Goal: Task Accomplishment & Management: Use online tool/utility

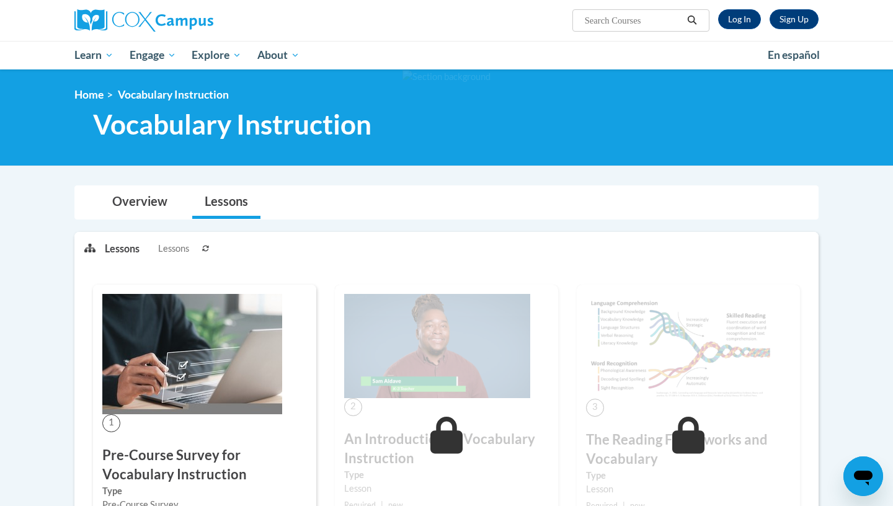
click at [150, 402] on img at bounding box center [192, 354] width 180 height 120
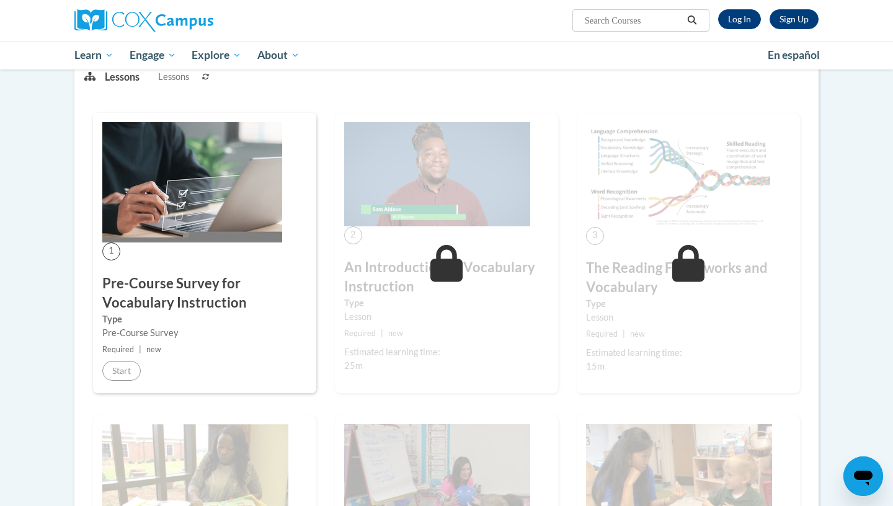
scroll to position [241, 0]
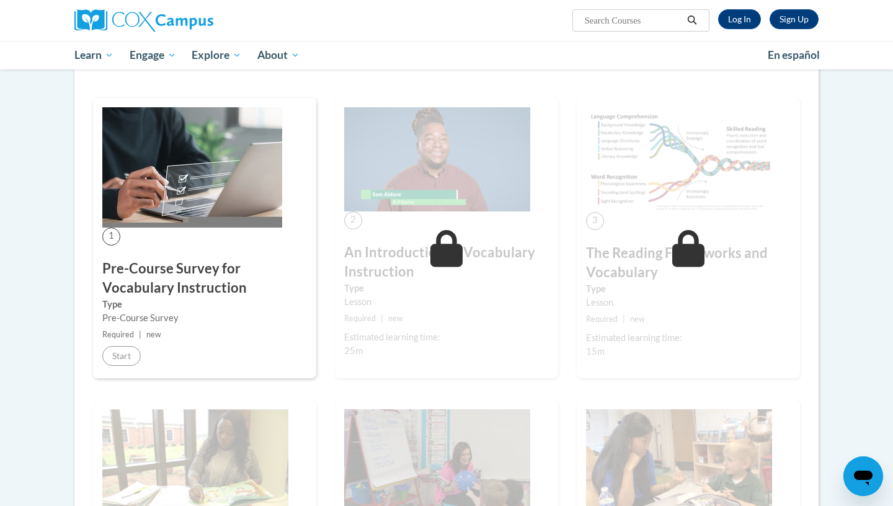
scroll to position [199, 0]
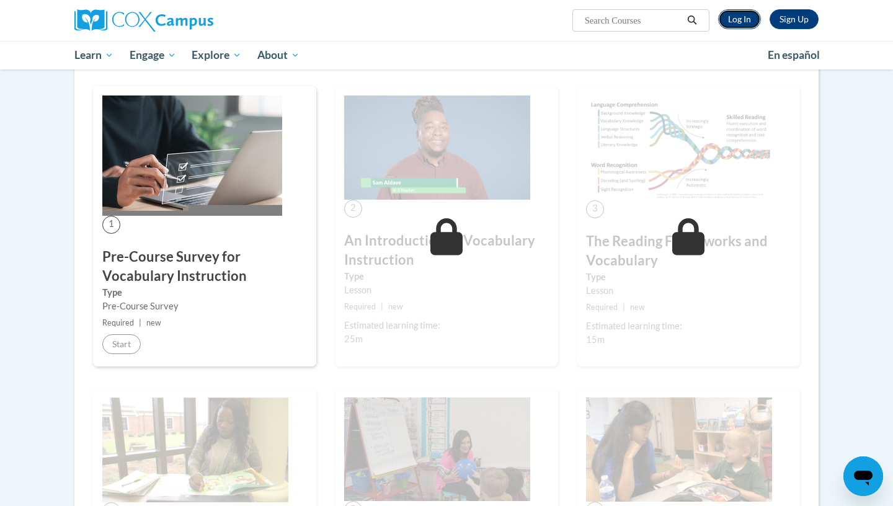
click at [745, 26] on link "Log In" at bounding box center [740, 19] width 43 height 20
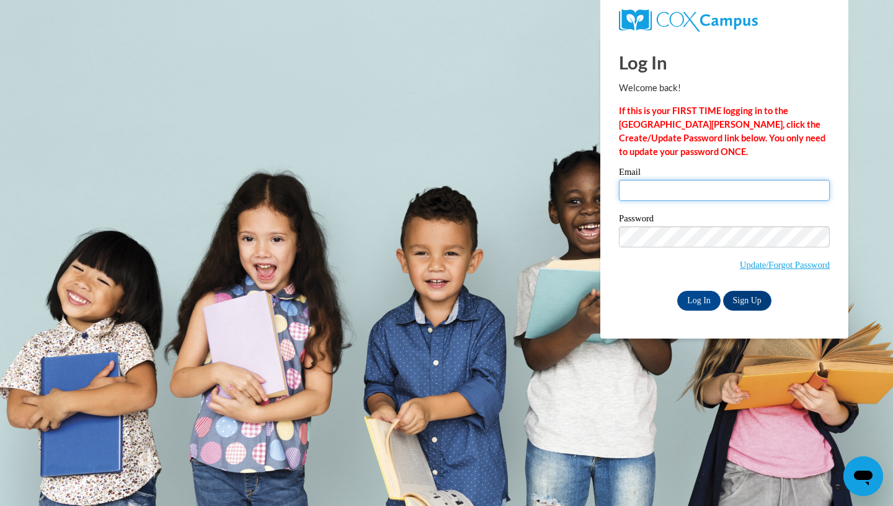
click at [676, 192] on input "Email" at bounding box center [724, 190] width 211 height 21
click at [672, 197] on input "Email" at bounding box center [724, 190] width 211 height 21
click at [672, 196] on input "Email" at bounding box center [724, 190] width 211 height 21
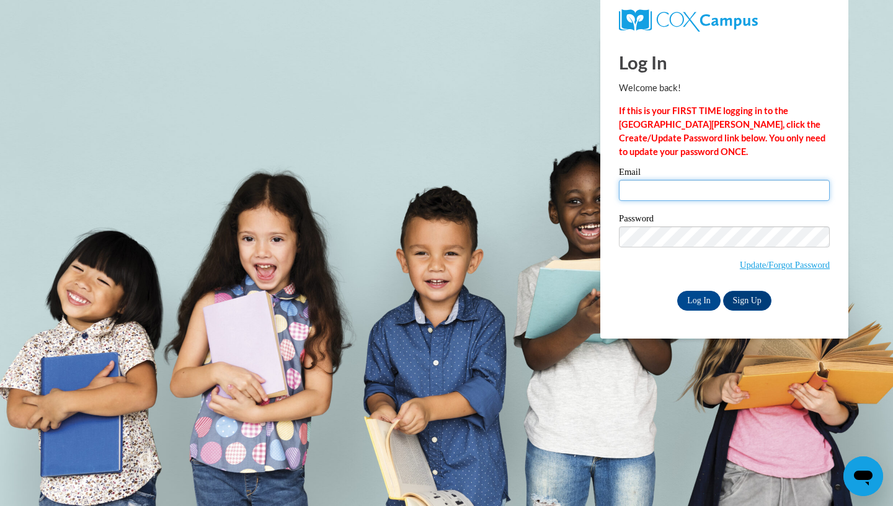
click at [672, 196] on input "Email" at bounding box center [724, 190] width 211 height 21
type input "james.lockhart@cowetaschools.net"
click at [678, 291] on input "Log In" at bounding box center [699, 301] width 43 height 20
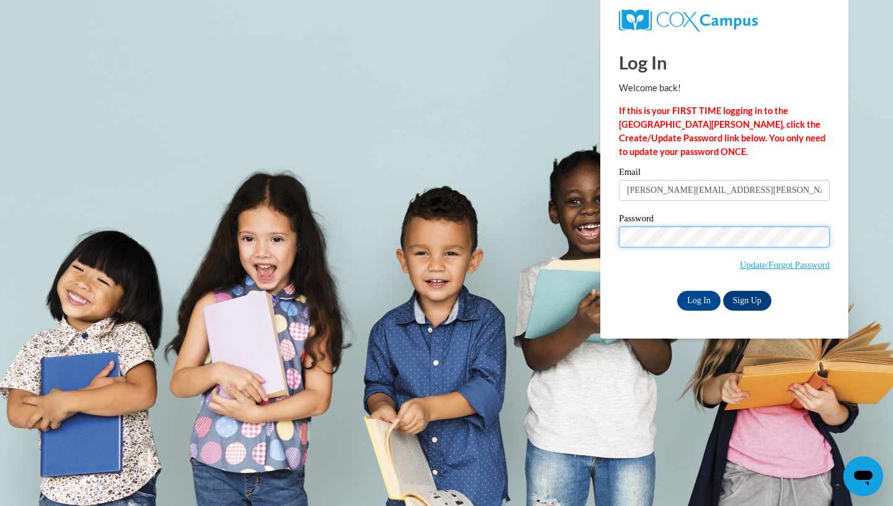
click at [678, 291] on input "Log In" at bounding box center [699, 301] width 43 height 20
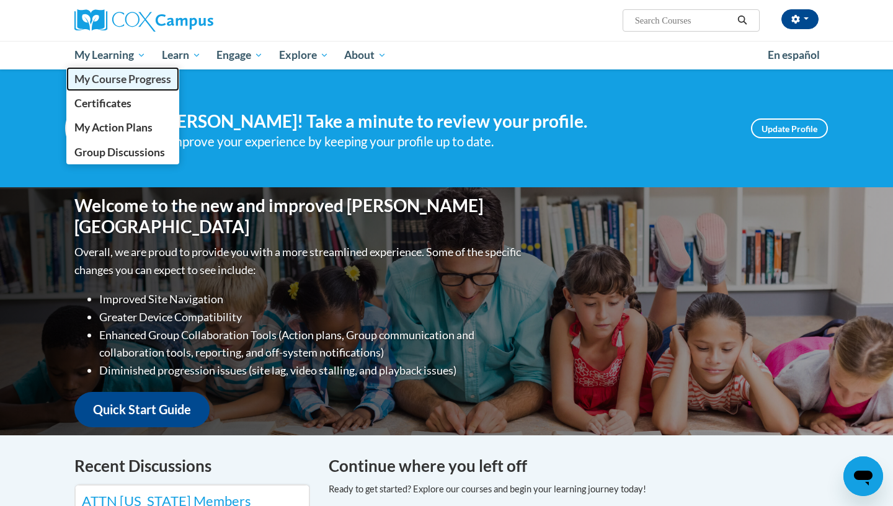
click at [129, 84] on span "My Course Progress" at bounding box center [122, 79] width 97 height 13
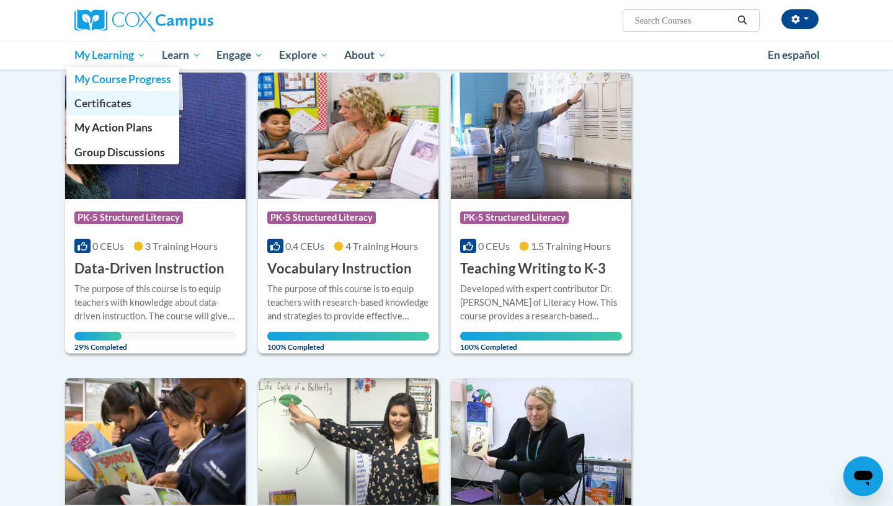
scroll to position [158, 0]
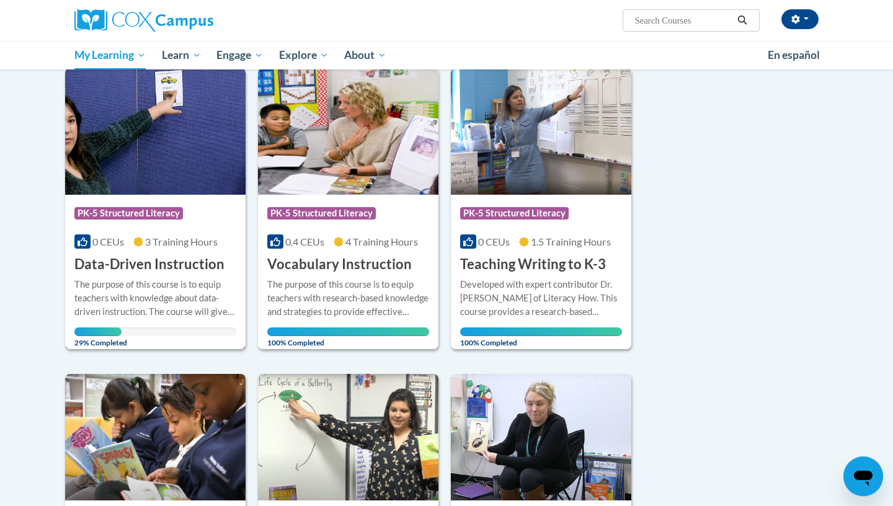
click at [152, 182] on img at bounding box center [155, 131] width 181 height 127
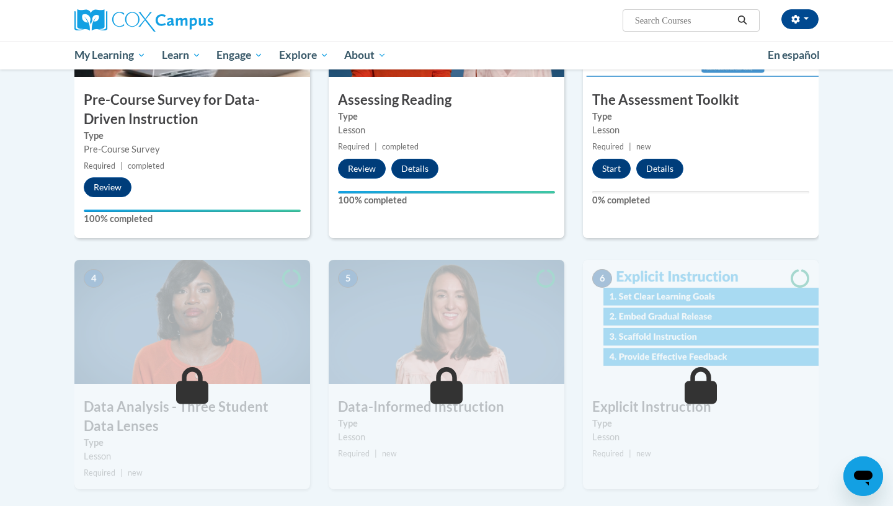
scroll to position [365, 0]
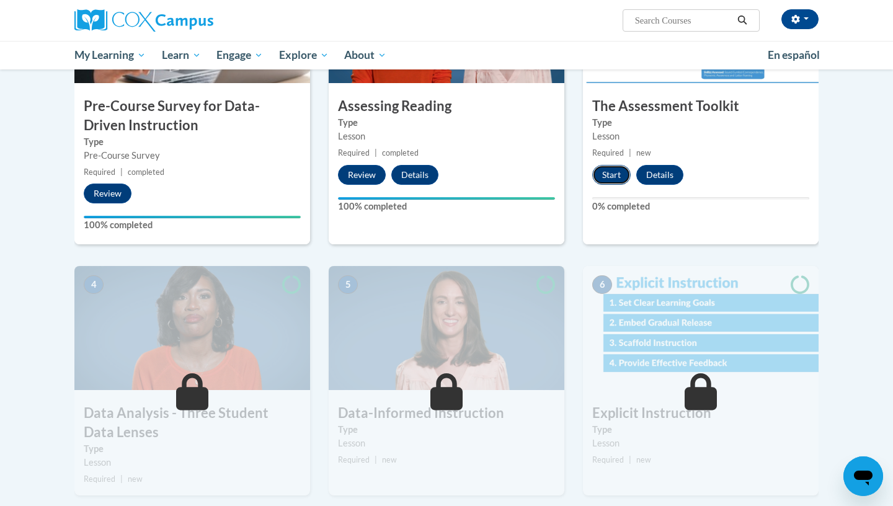
click at [607, 177] on button "Start" at bounding box center [612, 175] width 38 height 20
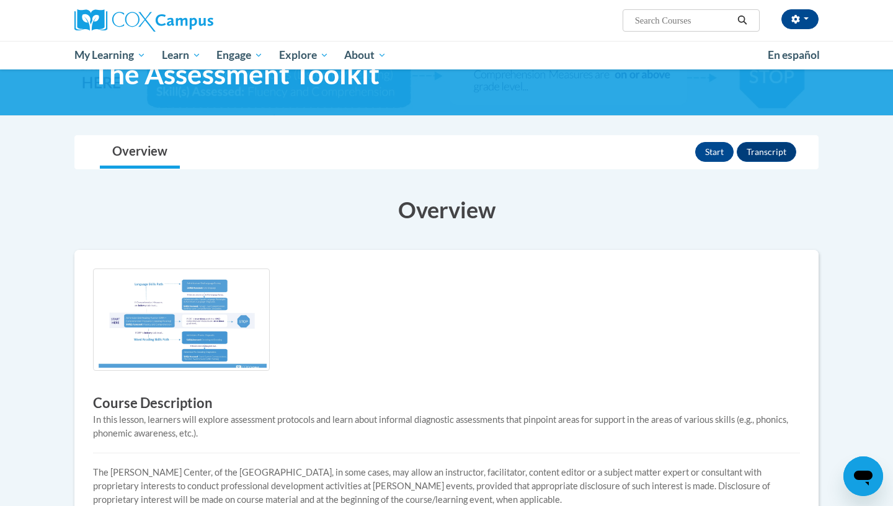
scroll to position [52, 0]
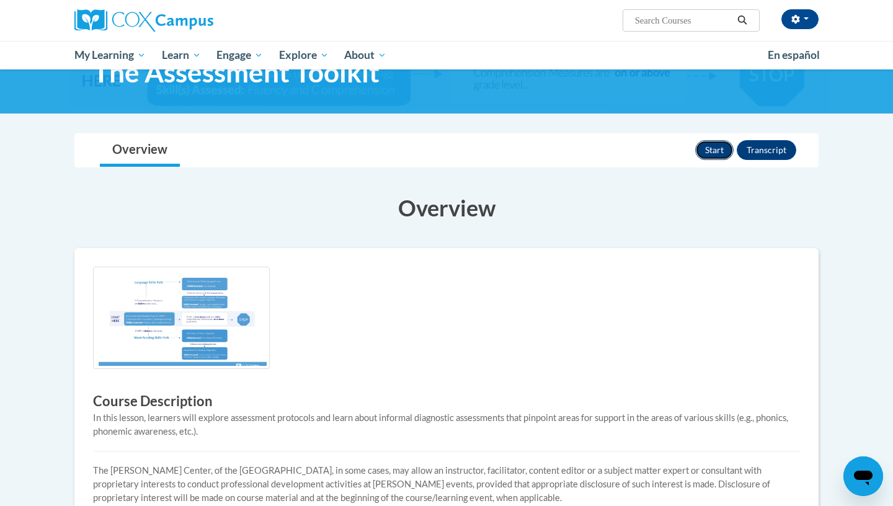
click at [710, 155] on button "Start" at bounding box center [715, 150] width 38 height 20
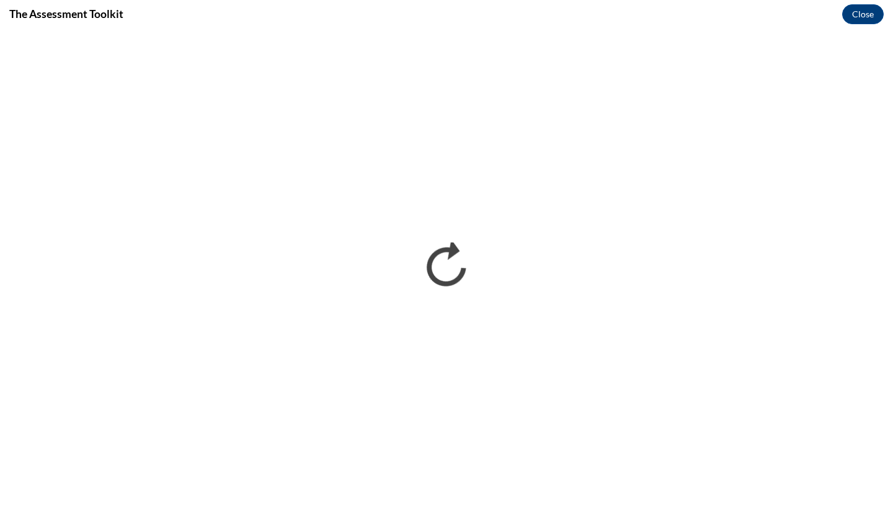
scroll to position [0, 0]
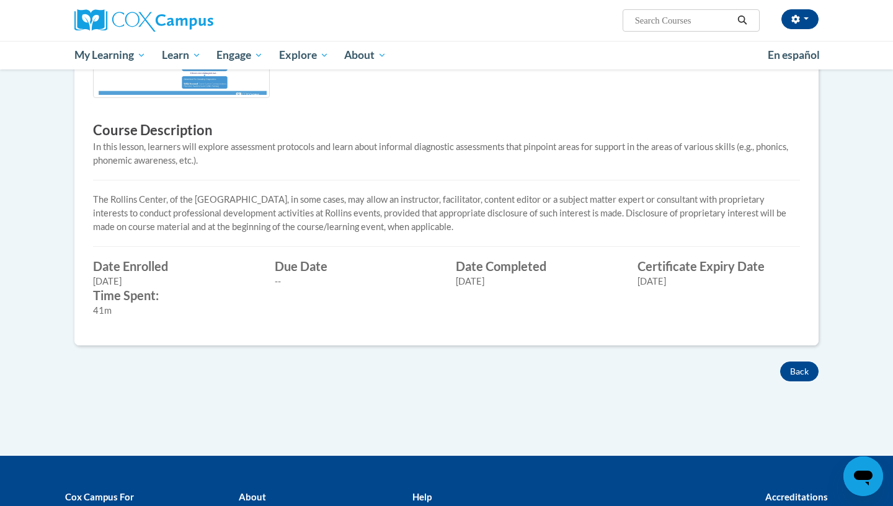
scroll to position [364, 0]
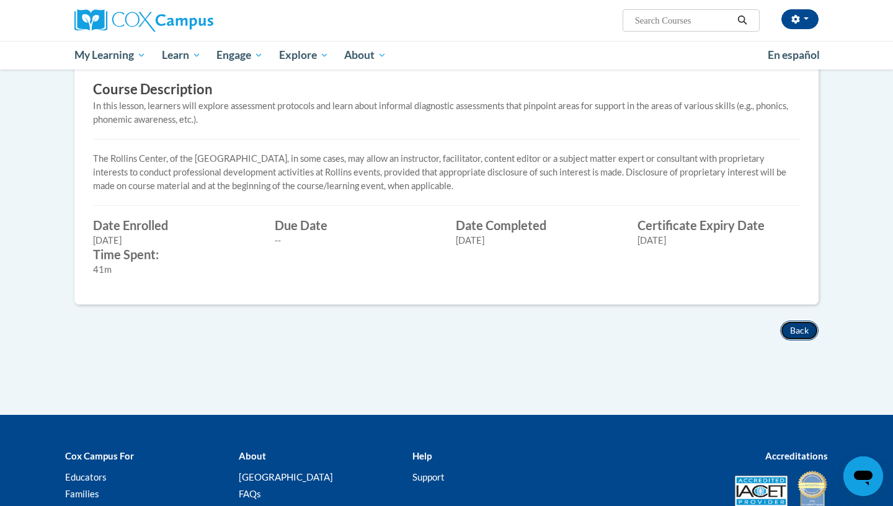
click at [797, 323] on button "Back" at bounding box center [800, 331] width 38 height 20
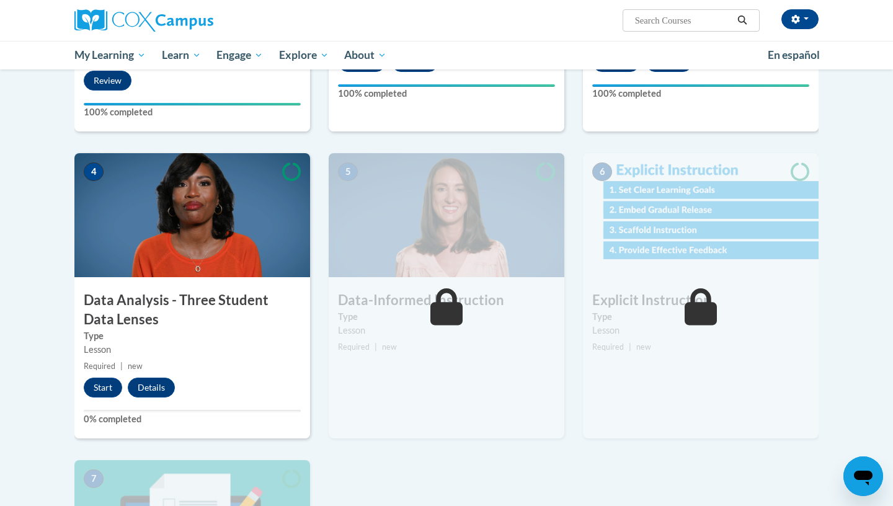
scroll to position [469, 0]
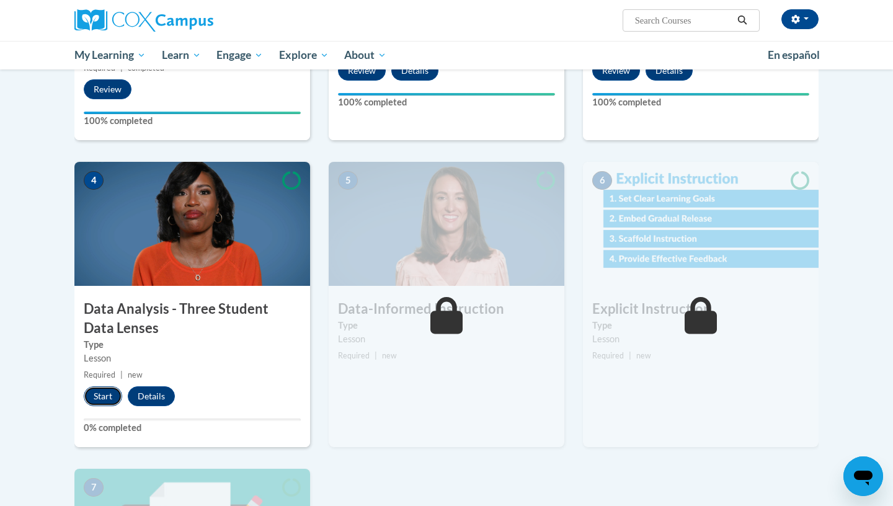
click at [99, 394] on button "Start" at bounding box center [103, 397] width 38 height 20
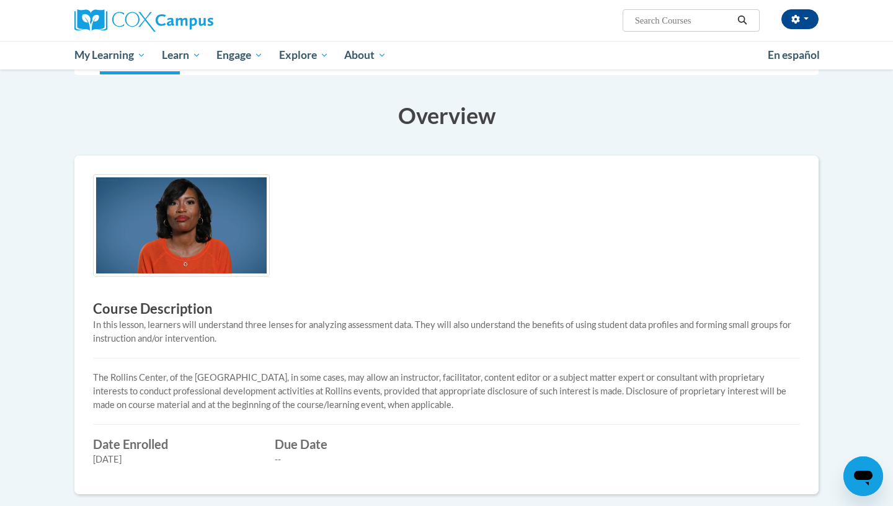
scroll to position [31, 0]
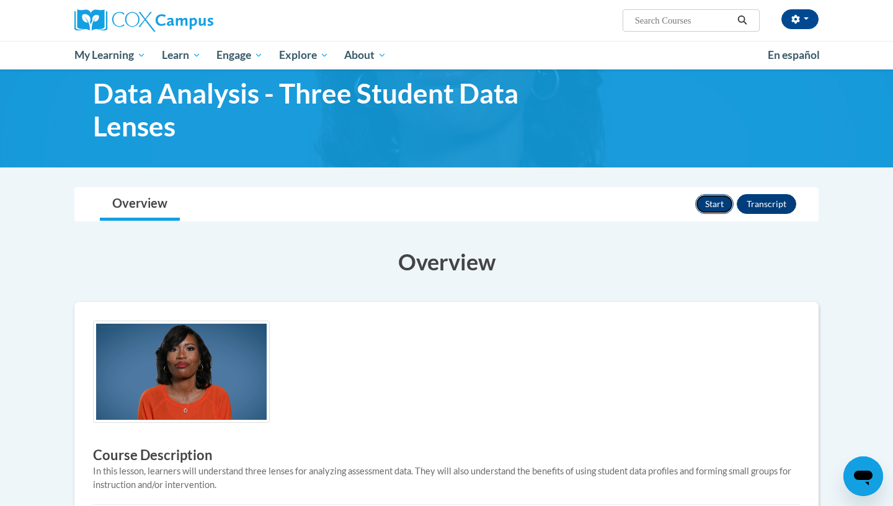
click at [723, 202] on button "Start" at bounding box center [715, 204] width 38 height 20
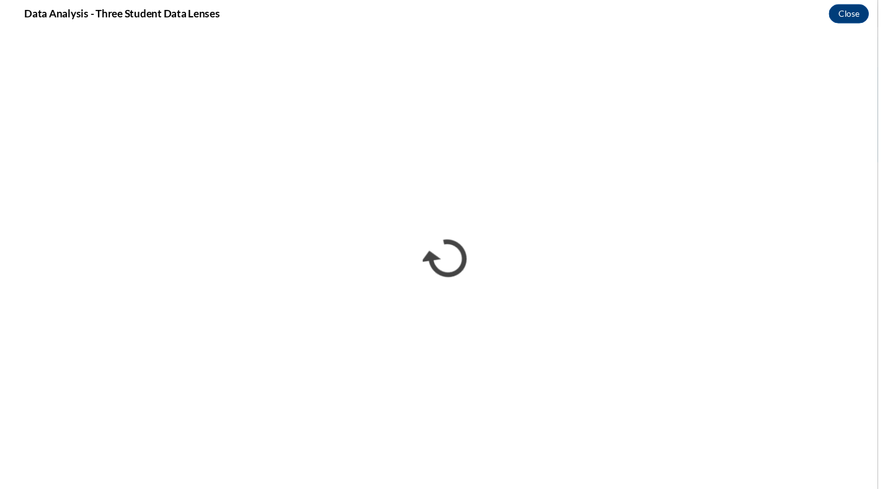
scroll to position [0, 0]
